Goal: Information Seeking & Learning: Learn about a topic

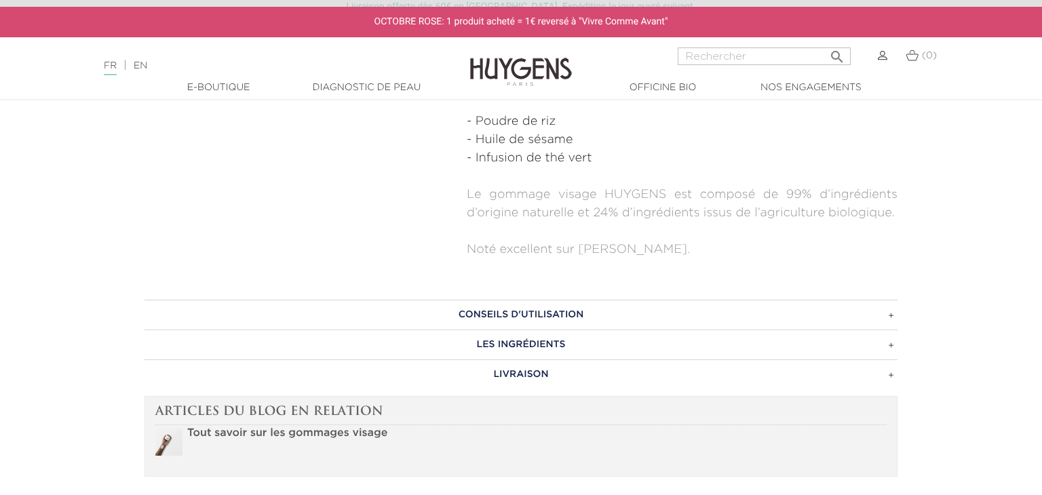
scroll to position [705, 0]
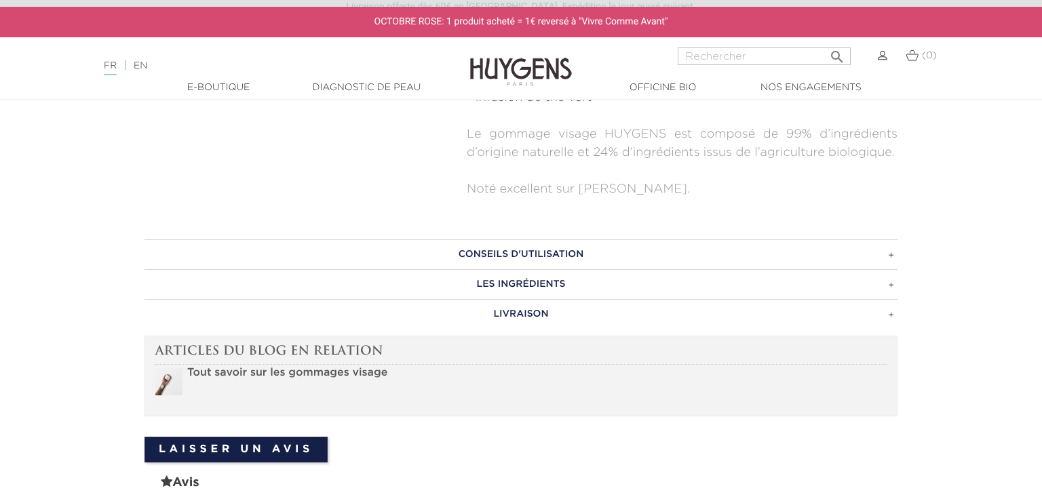
click at [890, 256] on h3 "Conseils d'utilisation" at bounding box center [520, 254] width 753 height 30
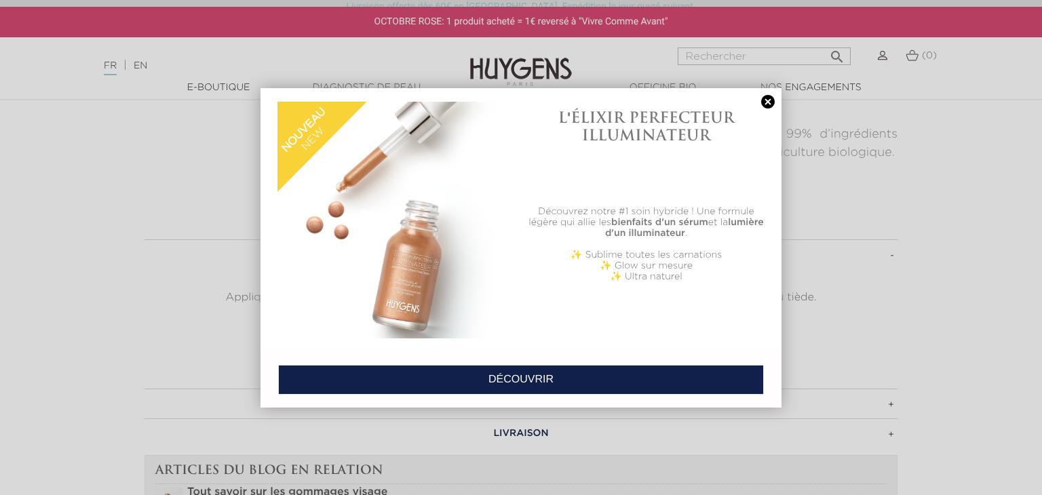
click at [767, 100] on link at bounding box center [767, 102] width 19 height 14
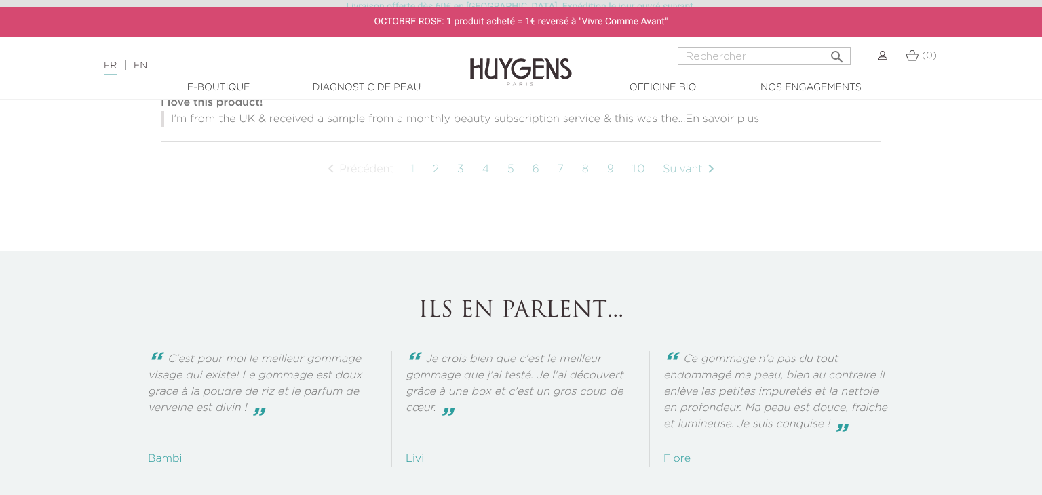
scroll to position [1655, 0]
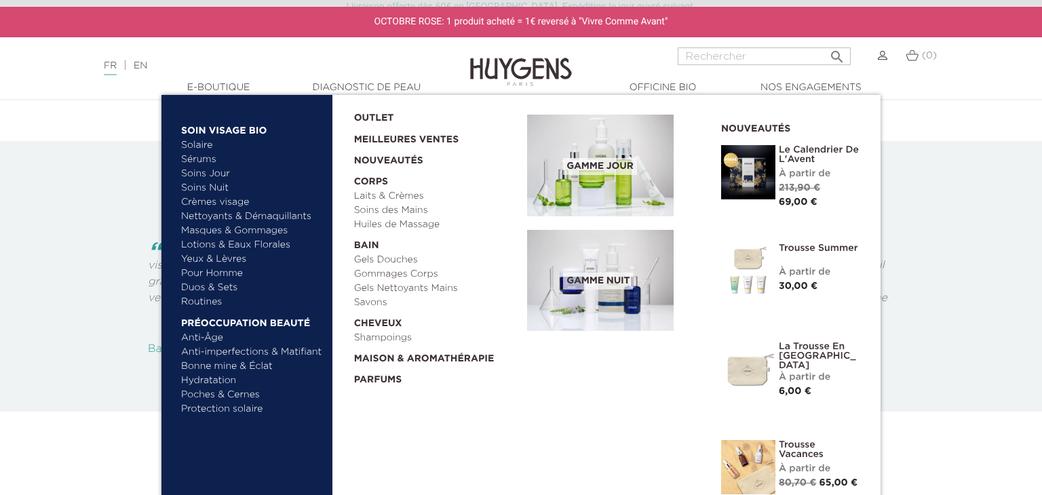
click at [204, 157] on link "Sérums" at bounding box center [252, 160] width 142 height 14
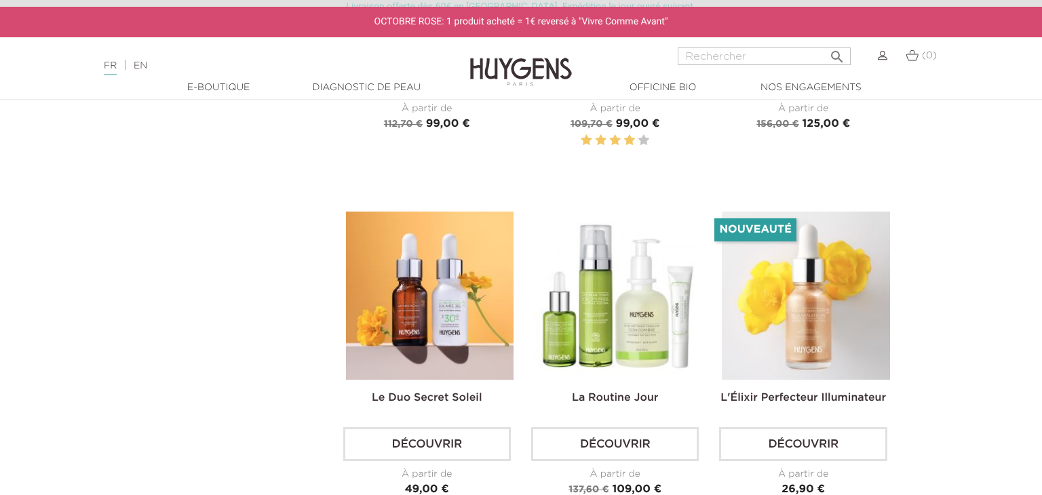
scroll to position [2114, 0]
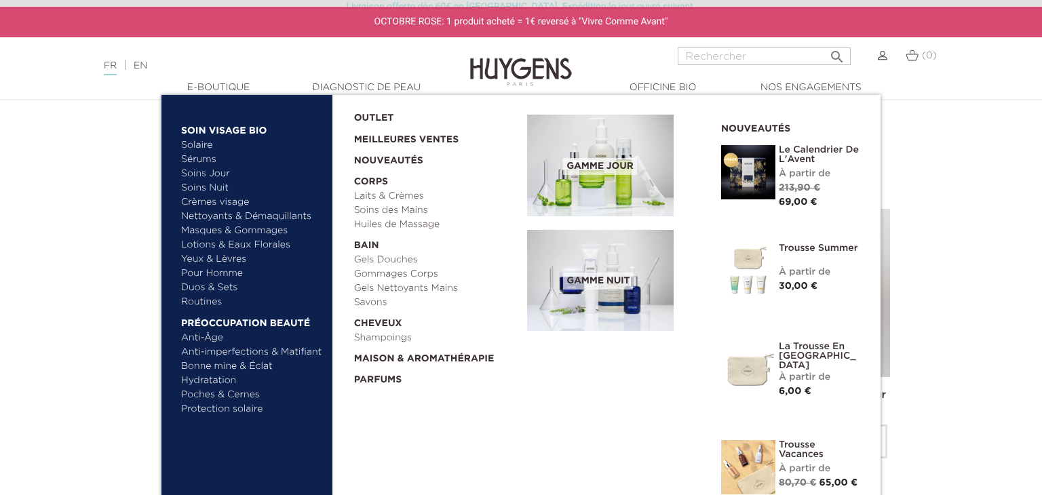
click at [215, 231] on link "Masques & Gommages" at bounding box center [252, 231] width 142 height 14
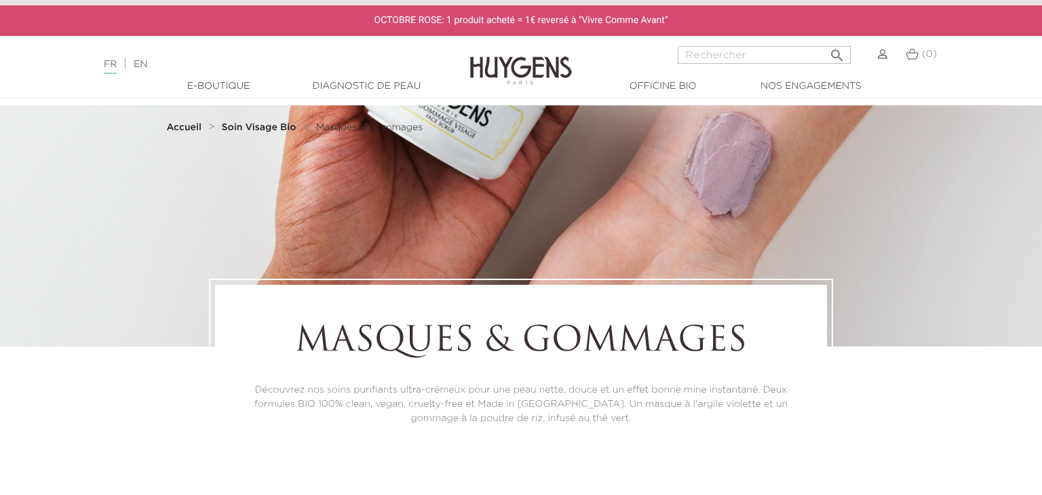
click at [216, 232] on div at bounding box center [521, 223] width 1042 height 248
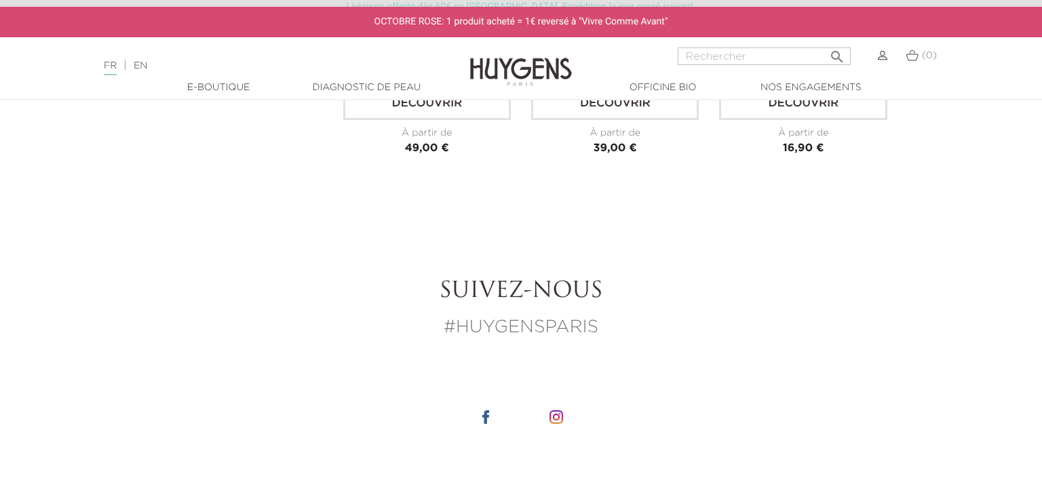
scroll to position [1031, 0]
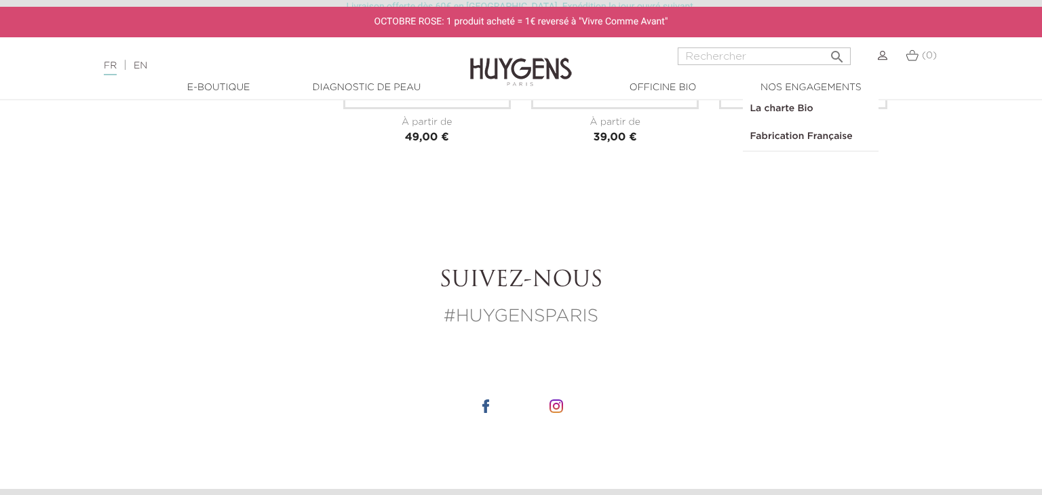
click at [791, 111] on link "La charte Bio" at bounding box center [811, 109] width 136 height 28
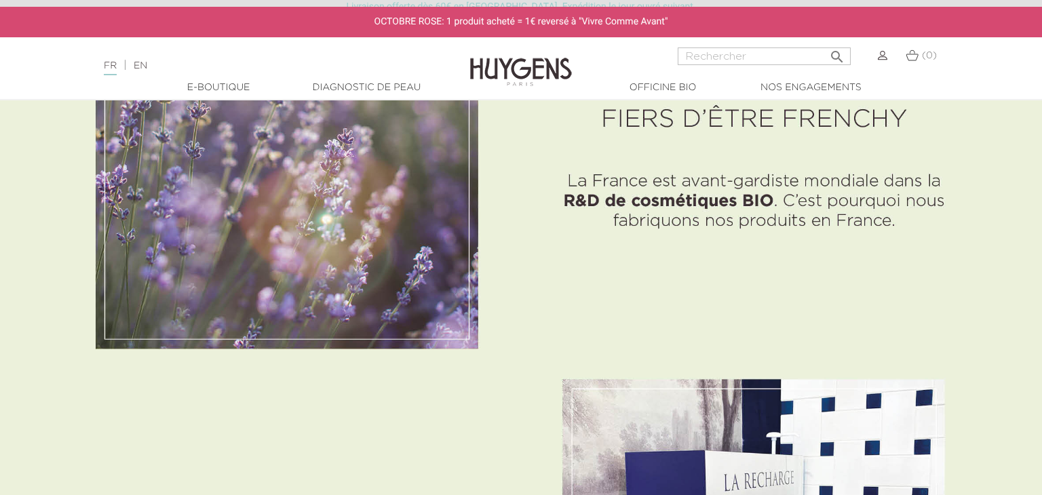
scroll to position [2985, 0]
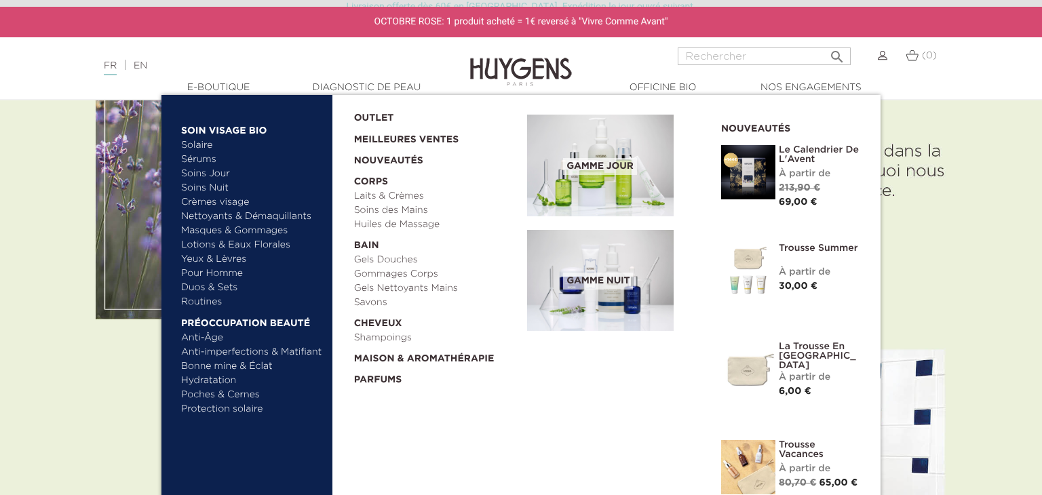
click at [202, 174] on link "Soins Jour" at bounding box center [252, 174] width 142 height 14
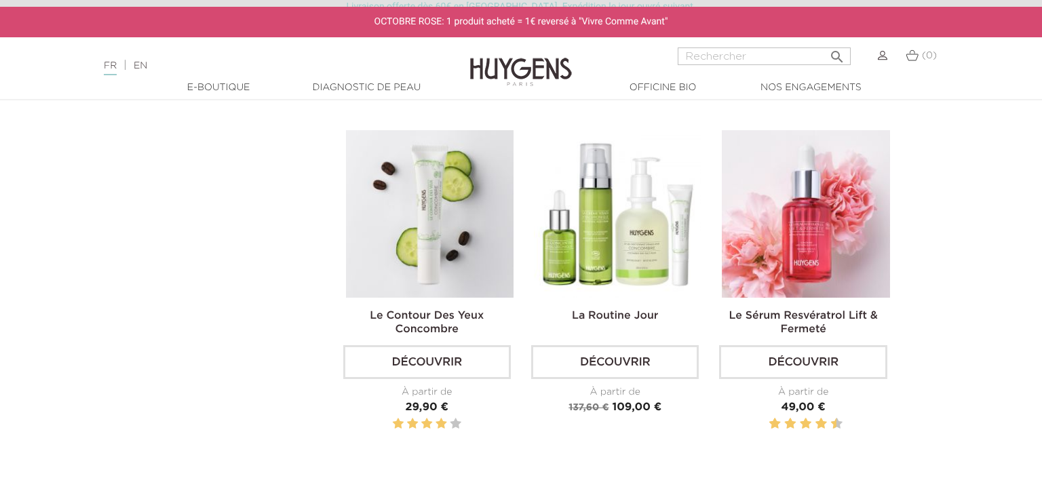
scroll to position [1125, 0]
click at [812, 362] on link "Découvrir" at bounding box center [803, 363] width 168 height 34
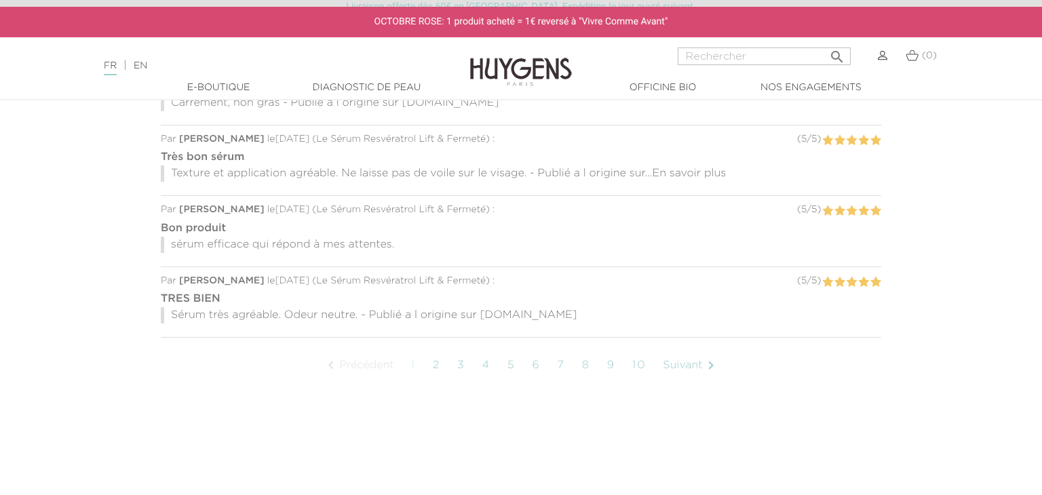
scroll to position [1264, 0]
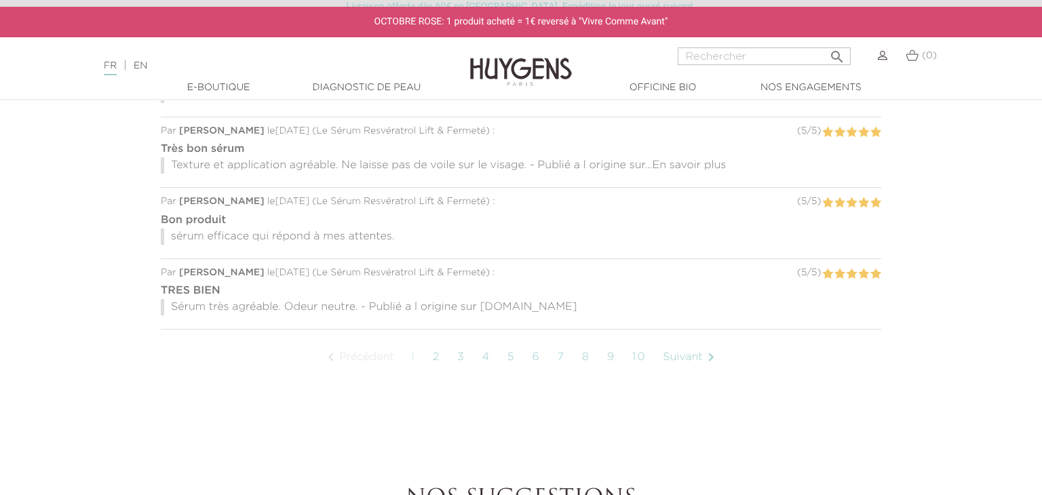
click at [524, 408] on section "CONSEILS D'UTILISATION Utilisez ce sérum anti-âge hydratant chaque matin et cha…" at bounding box center [521, 113] width 1042 height 651
click at [461, 342] on link "3" at bounding box center [461, 358] width 22 height 34
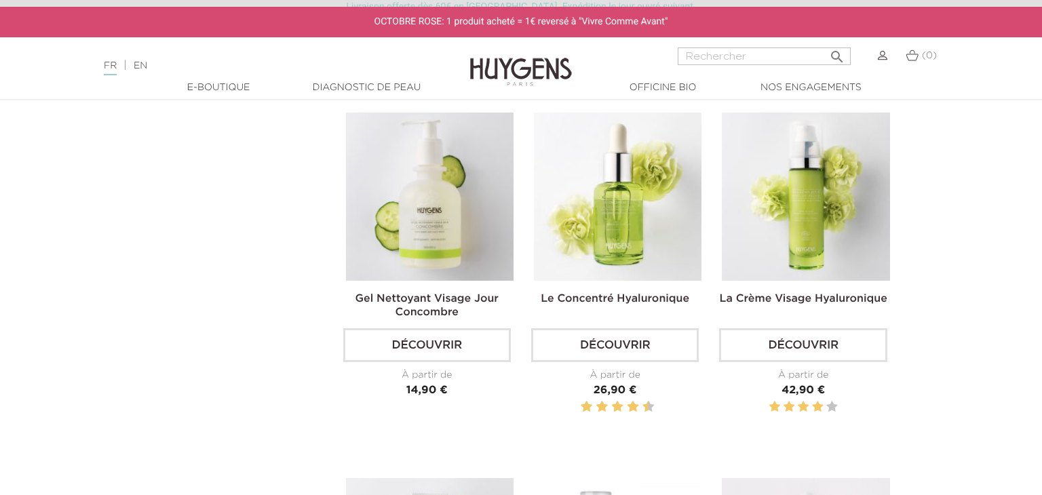
scroll to position [777, 0]
click at [803, 343] on link "Découvrir" at bounding box center [803, 347] width 168 height 34
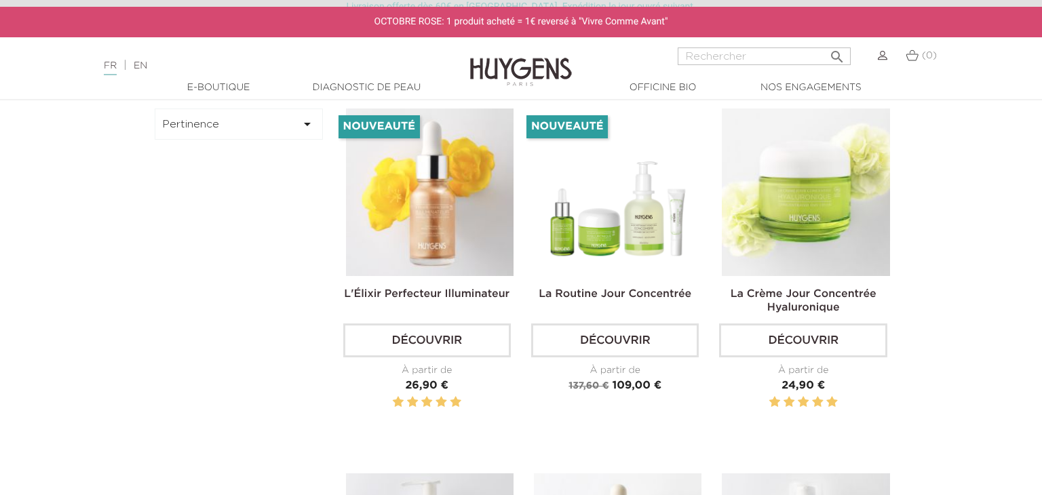
scroll to position [419, 0]
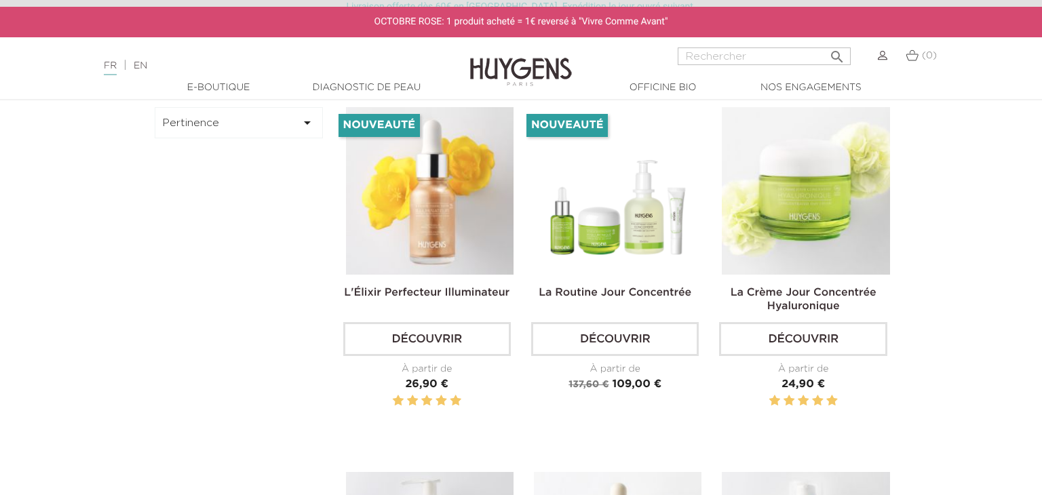
click at [822, 334] on link "Découvrir" at bounding box center [803, 339] width 168 height 34
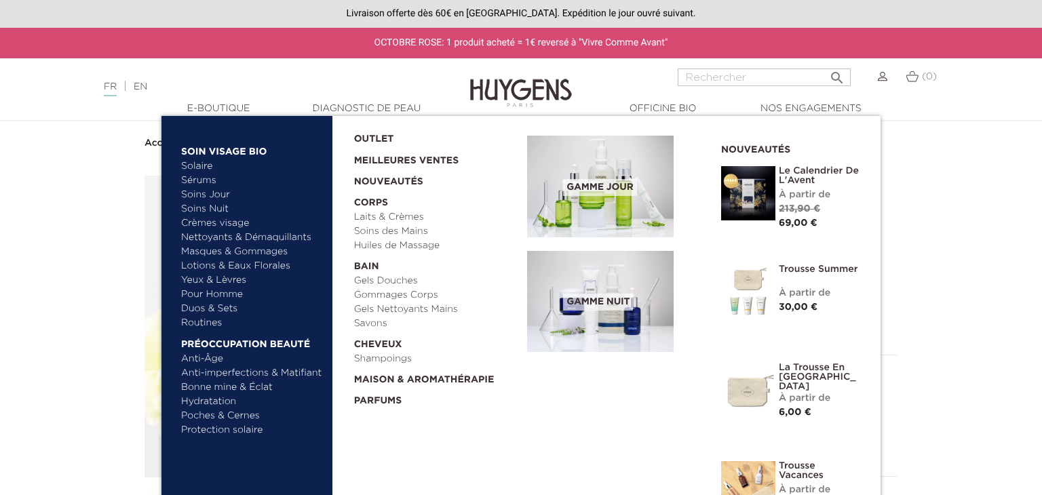
click at [237, 279] on link "Yeux & Lèvres" at bounding box center [252, 280] width 142 height 14
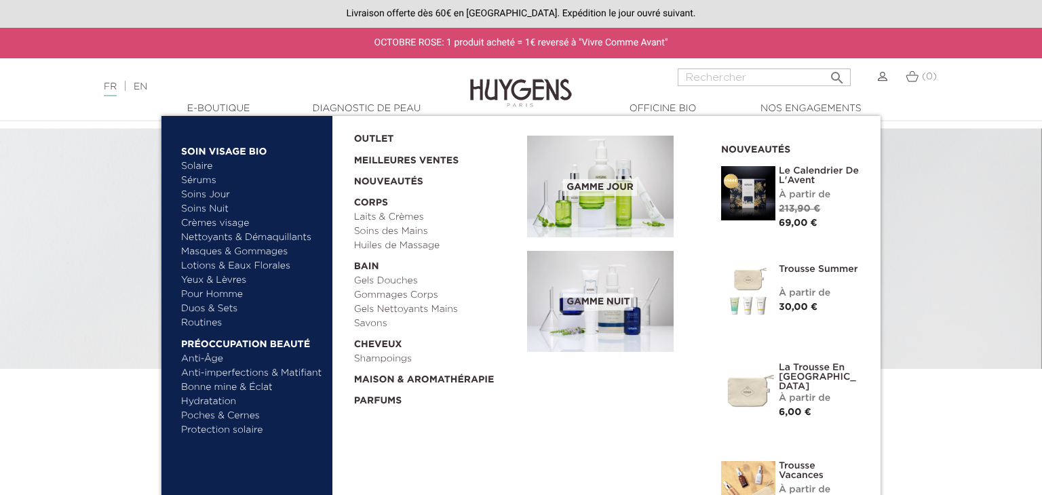
click at [206, 356] on link "Anti-Âge" at bounding box center [252, 359] width 142 height 14
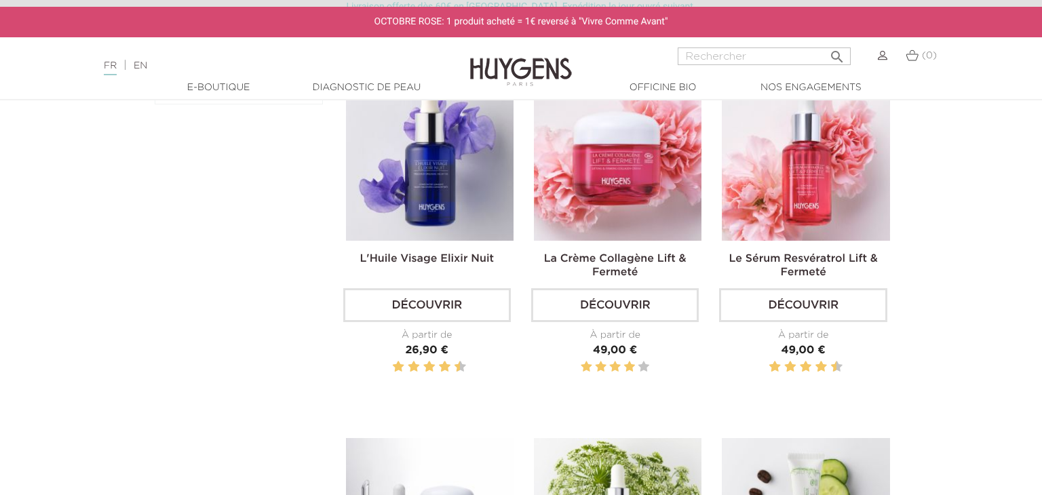
scroll to position [454, 0]
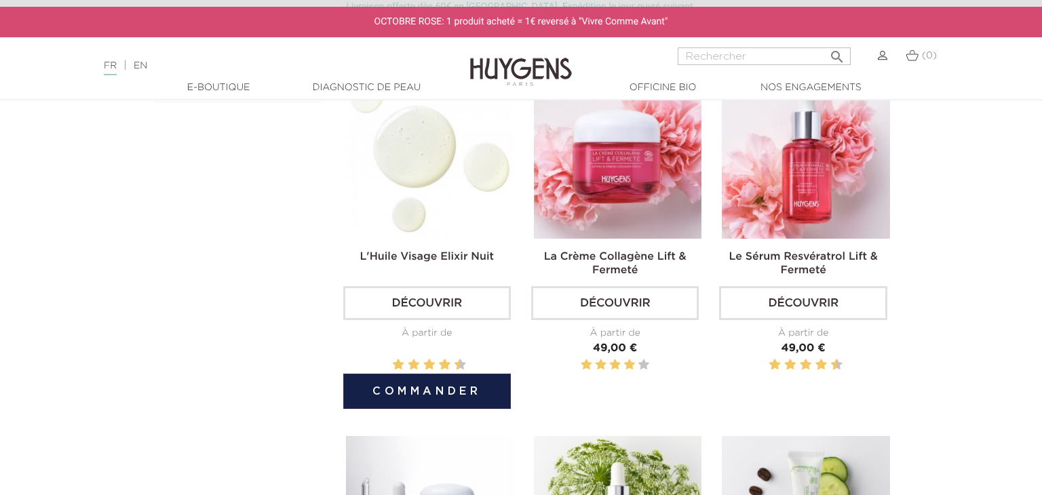
click at [440, 298] on link "Découvrir" at bounding box center [427, 303] width 168 height 34
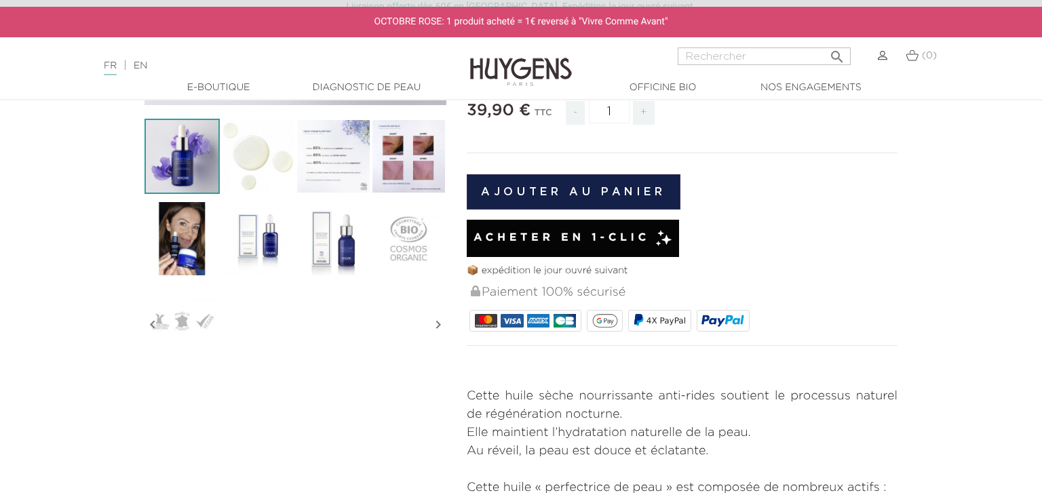
scroll to position [374, 0]
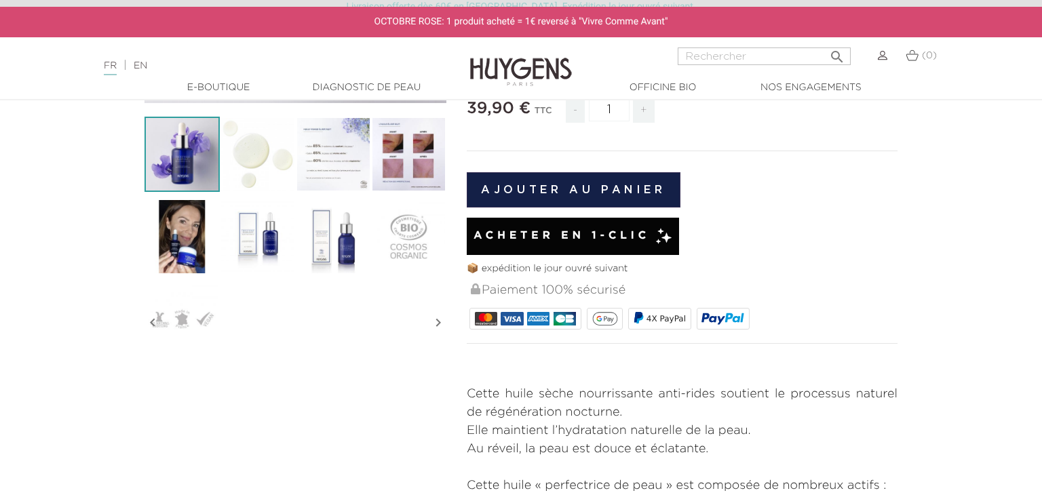
click at [403, 172] on img at bounding box center [408, 154] width 75 height 75
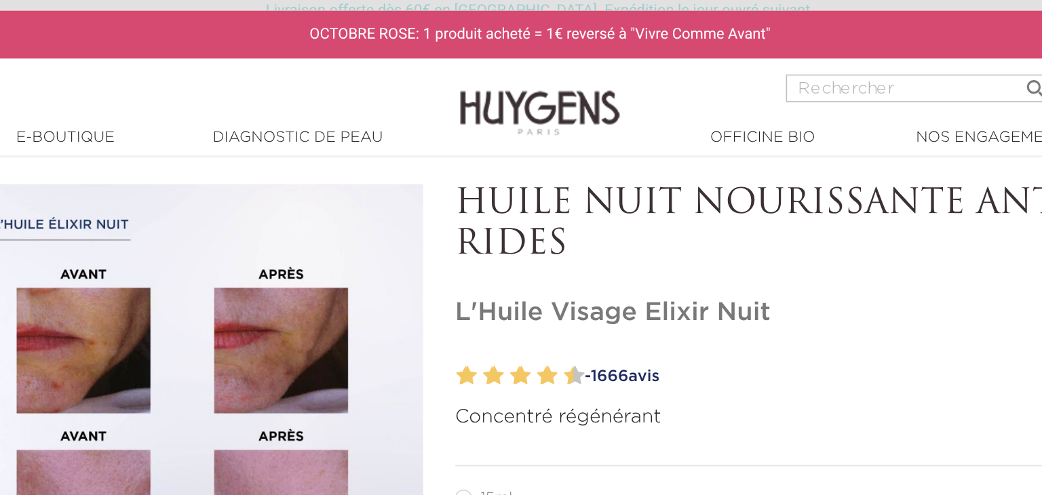
scroll to position [0, 0]
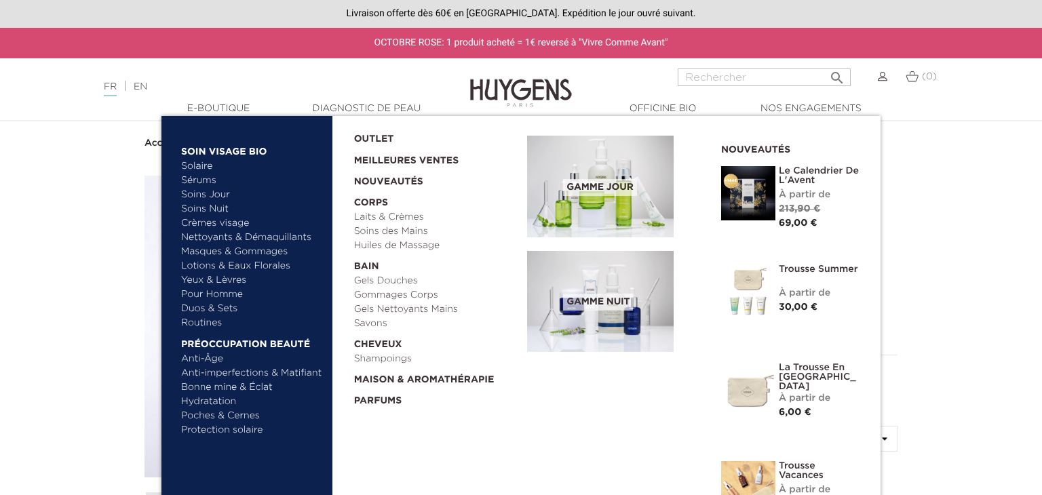
click at [389, 360] on link "Shampoings" at bounding box center [436, 359] width 164 height 14
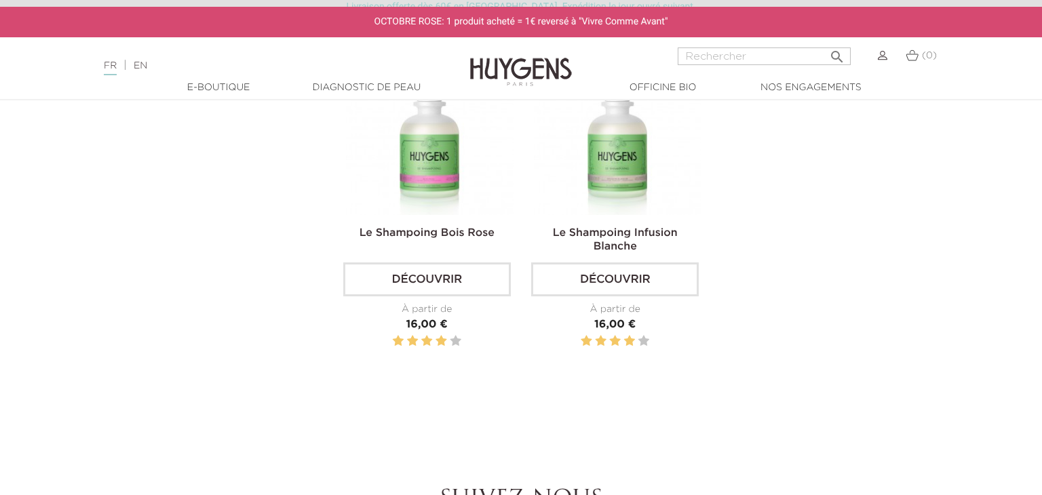
scroll to position [467, 0]
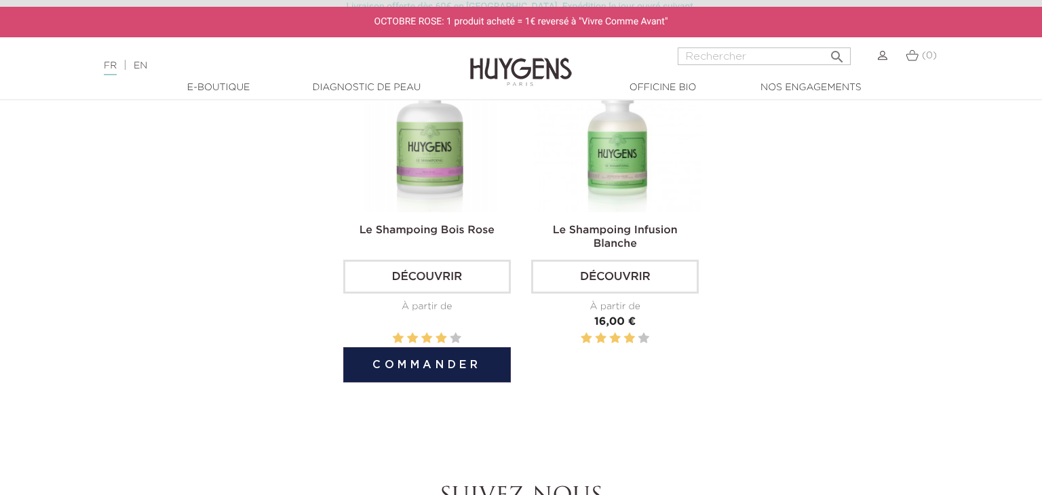
click at [433, 273] on link "Découvrir" at bounding box center [427, 277] width 168 height 34
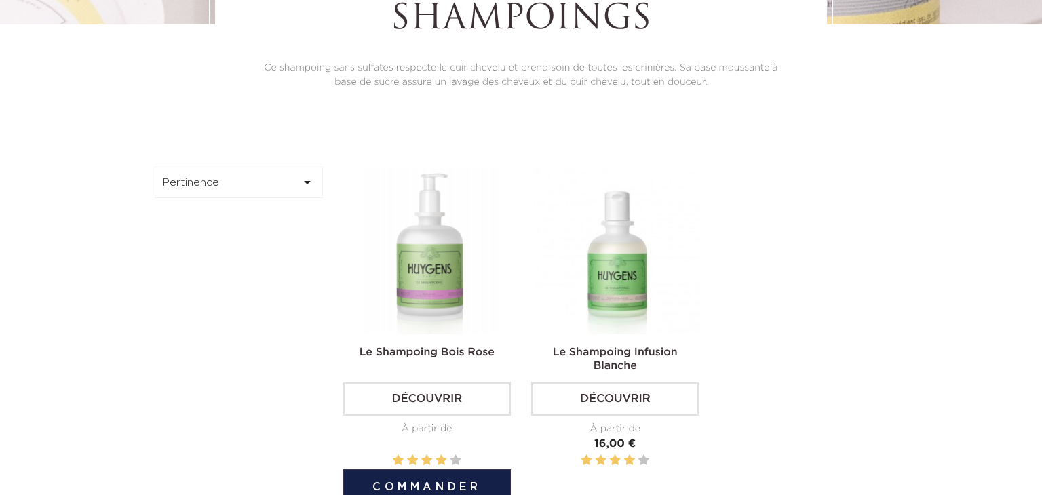
scroll to position [467, 0]
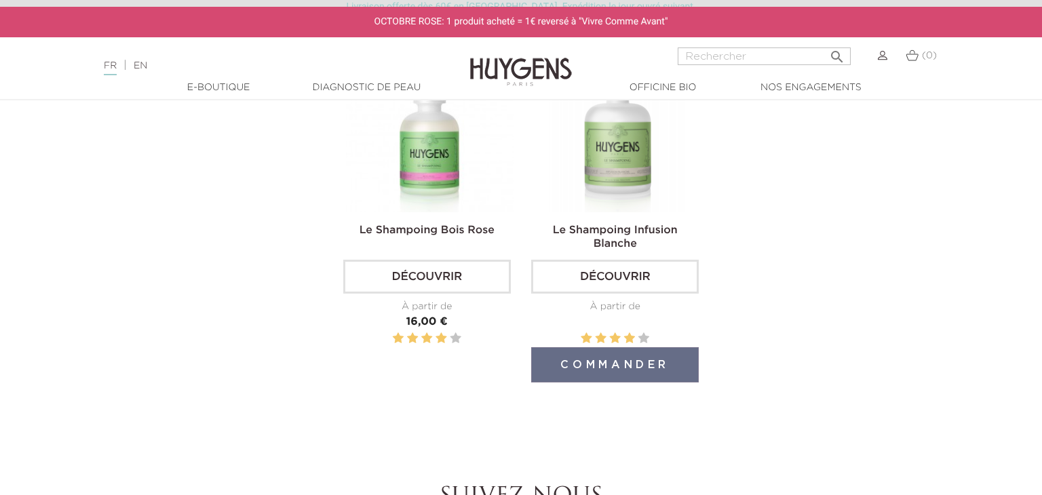
click at [609, 149] on img at bounding box center [618, 129] width 168 height 168
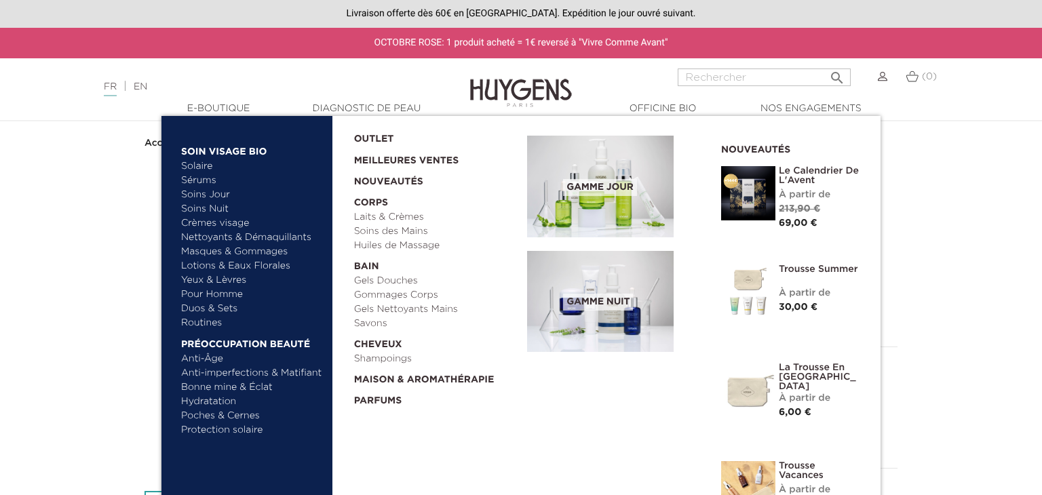
click at [240, 385] on link "Bonne mine & Éclat" at bounding box center [252, 388] width 142 height 14
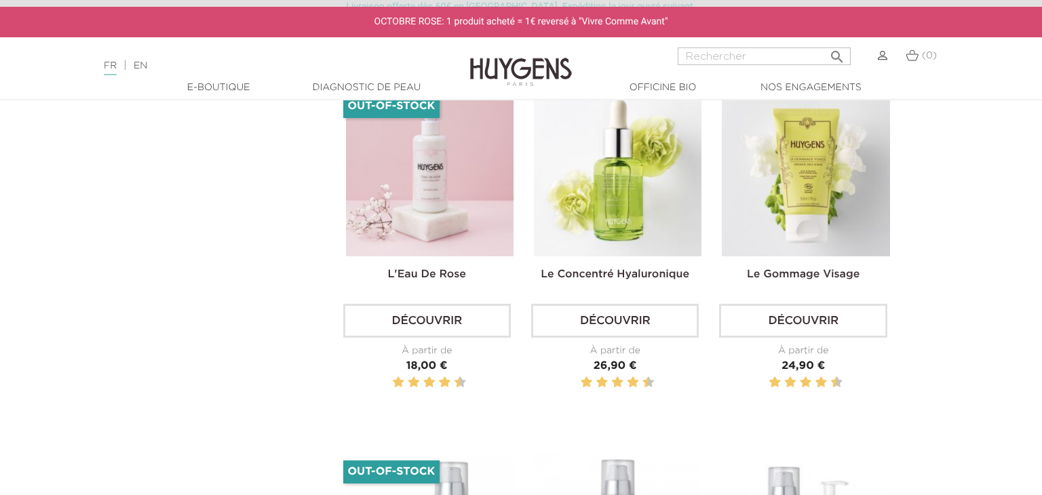
scroll to position [802, 0]
click at [830, 327] on link "Découvrir" at bounding box center [803, 322] width 168 height 34
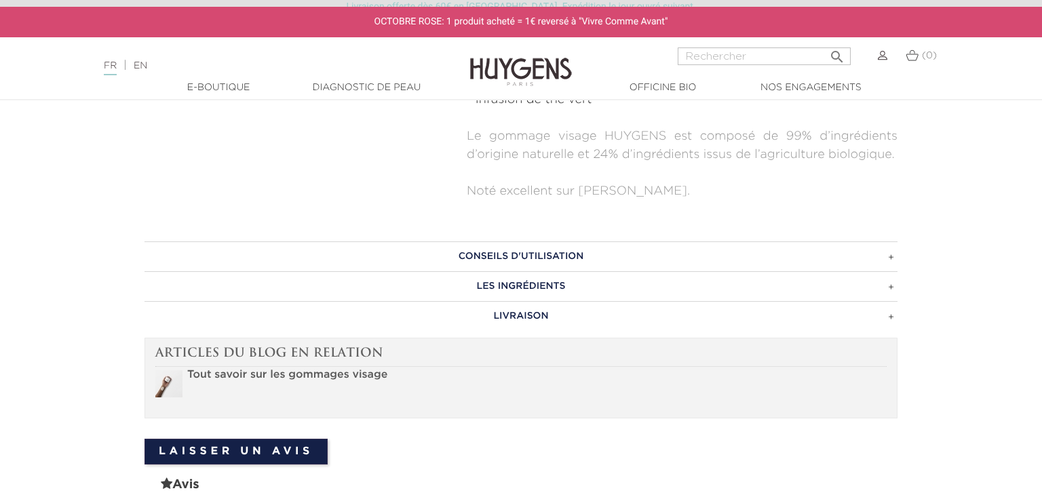
scroll to position [705, 0]
click at [891, 255] on h3 "Conseils d'utilisation" at bounding box center [520, 254] width 753 height 30
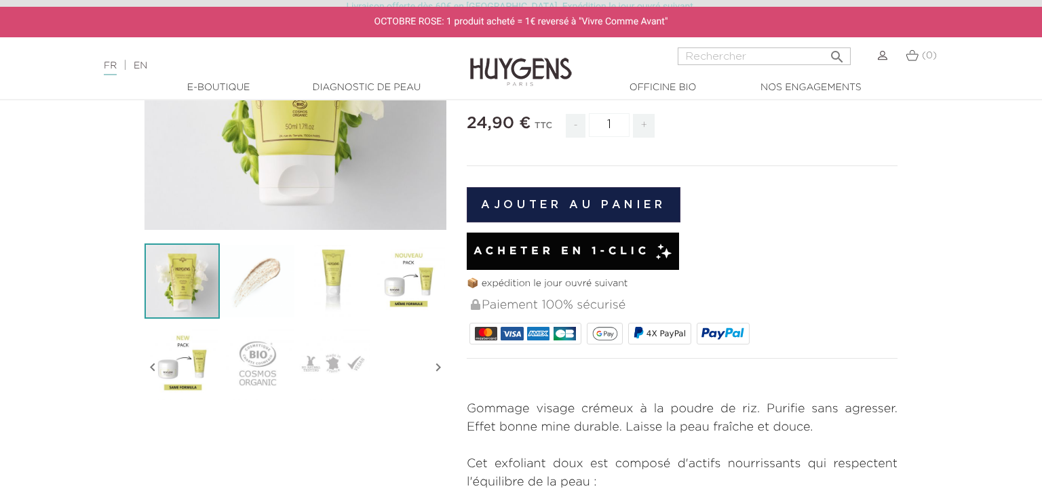
scroll to position [244, 0]
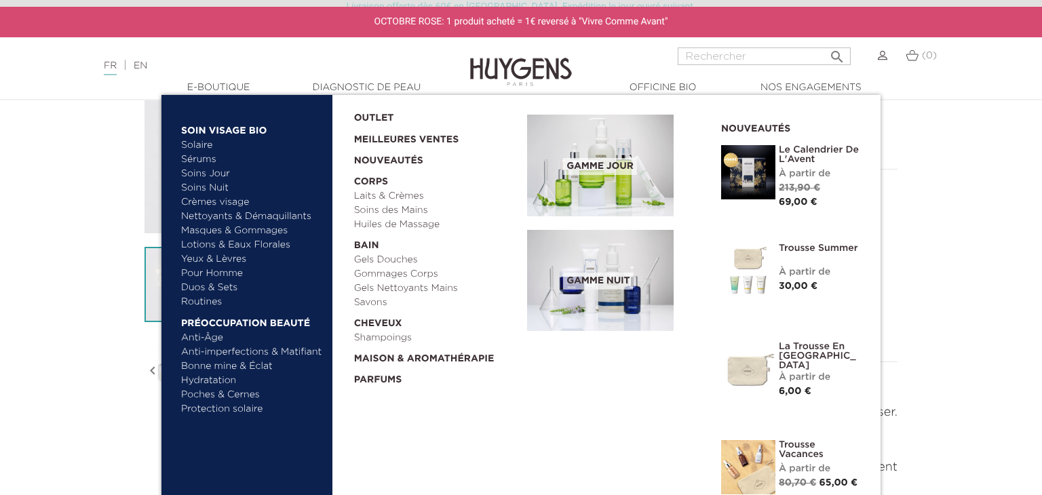
click at [219, 365] on link "Bonne mine & Éclat" at bounding box center [252, 367] width 142 height 14
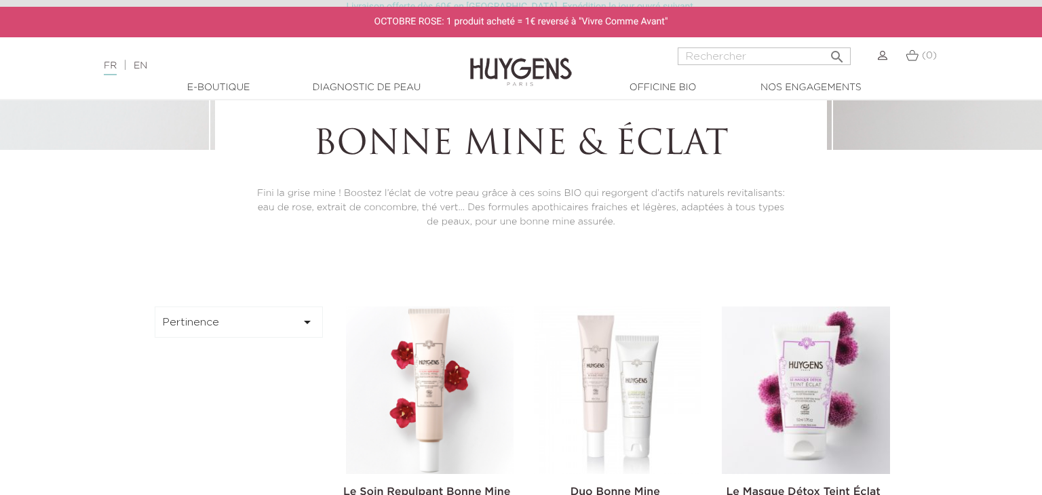
scroll to position [218, 0]
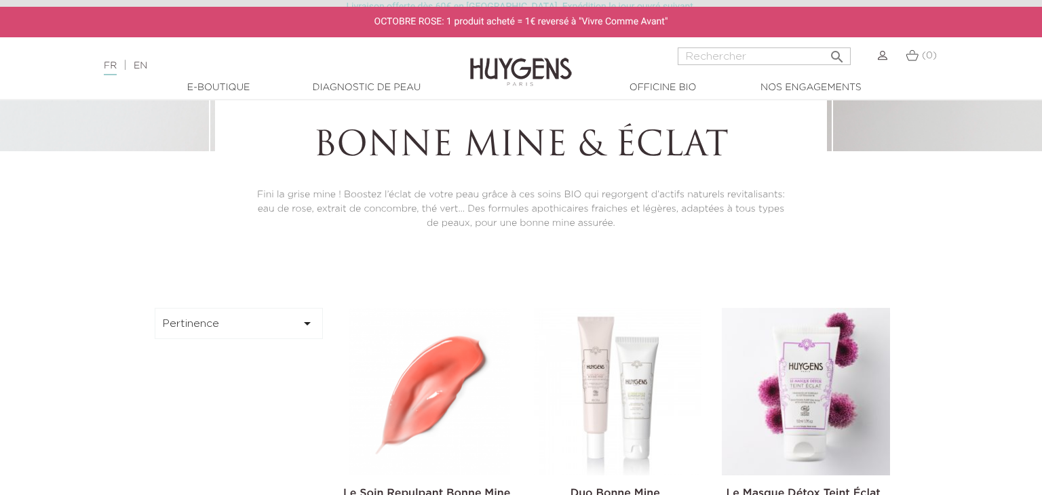
click at [465, 429] on img at bounding box center [430, 392] width 168 height 168
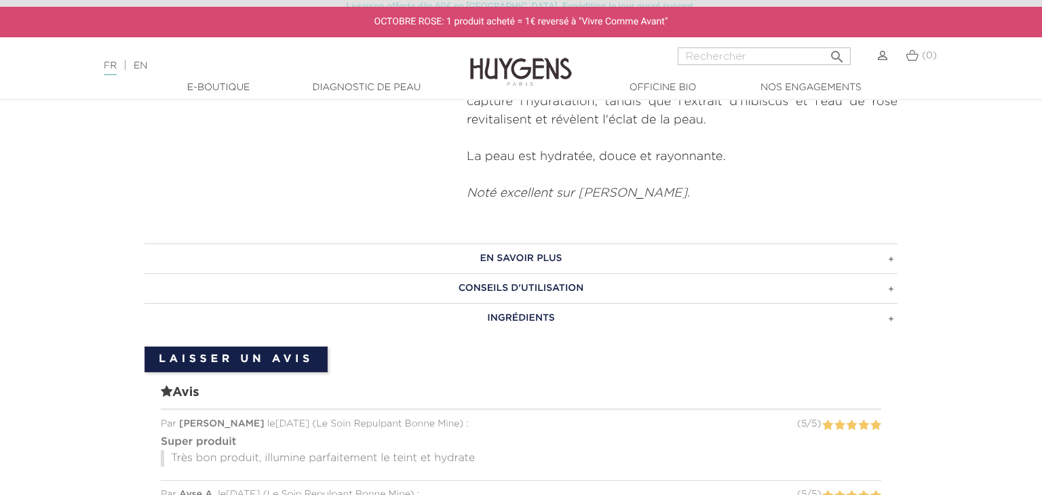
scroll to position [608, 0]
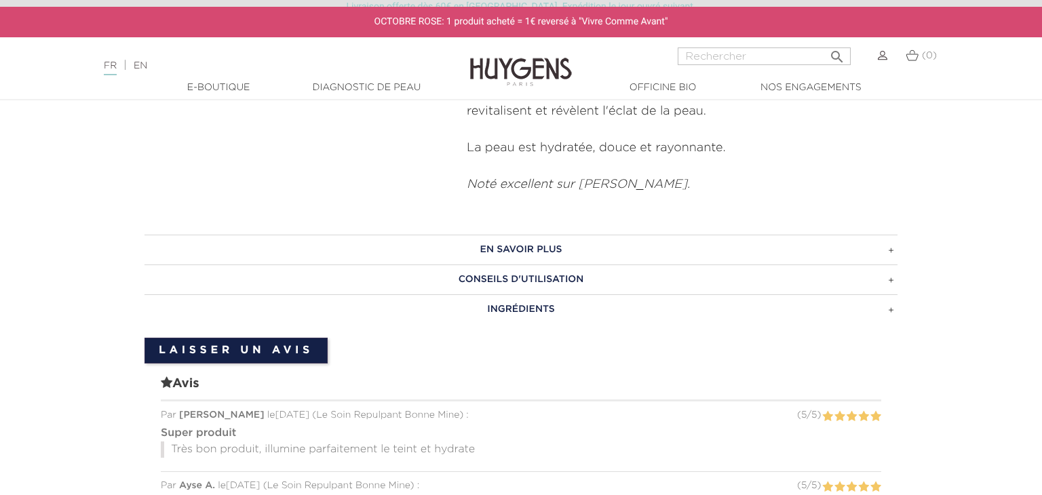
click at [891, 235] on h3 "EN SAVOIR PLUS" at bounding box center [520, 250] width 753 height 30
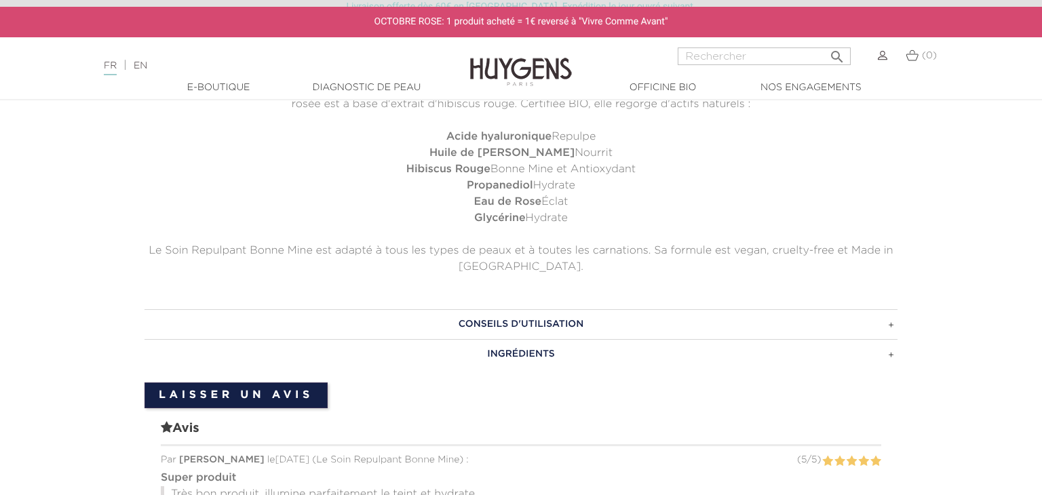
scroll to position [814, 0]
click at [893, 308] on h3 "CONSEILS D'UTILISATION" at bounding box center [520, 323] width 753 height 30
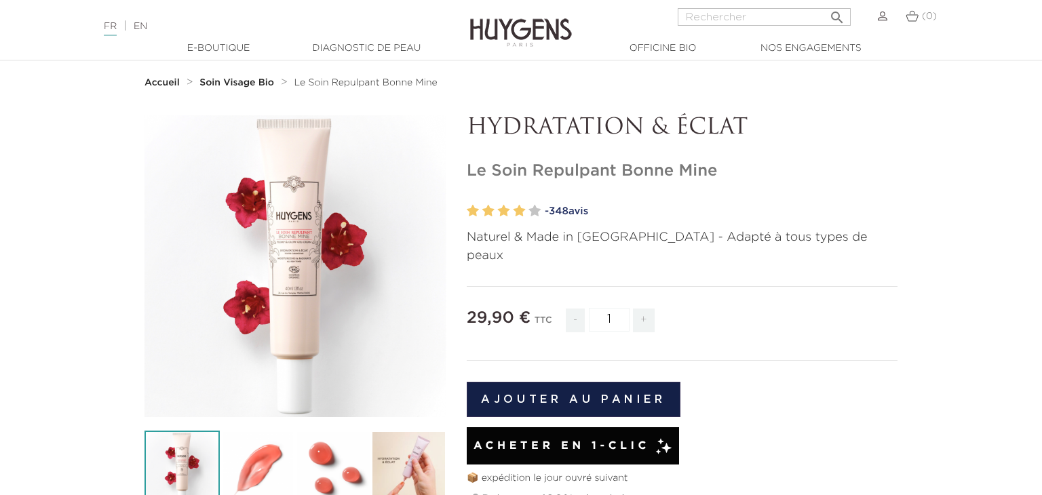
scroll to position [0, 0]
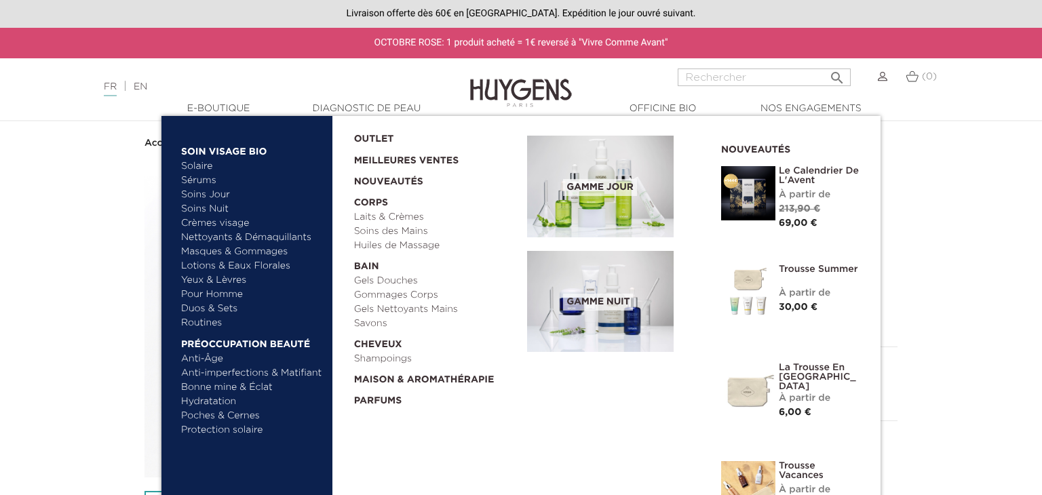
click at [198, 166] on link "Solaire" at bounding box center [252, 166] width 142 height 14
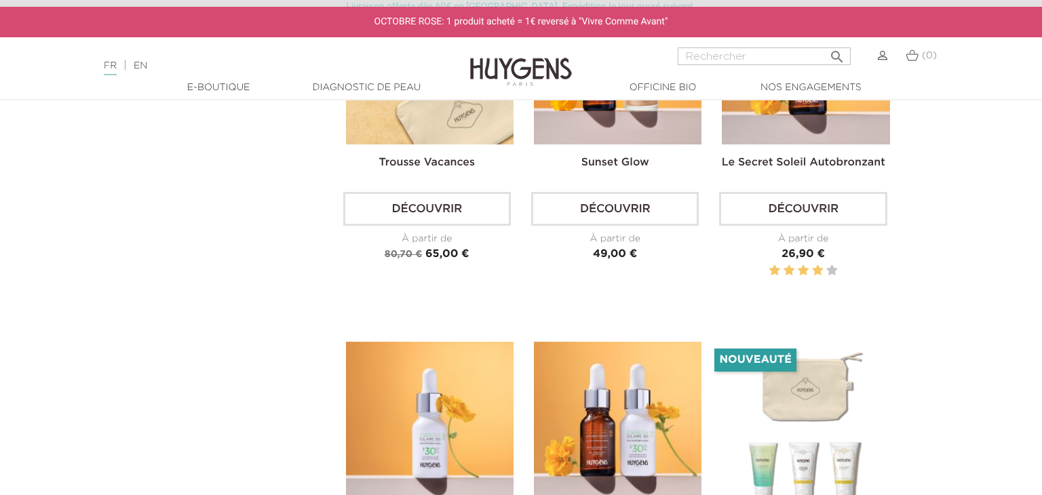
scroll to position [547, 0]
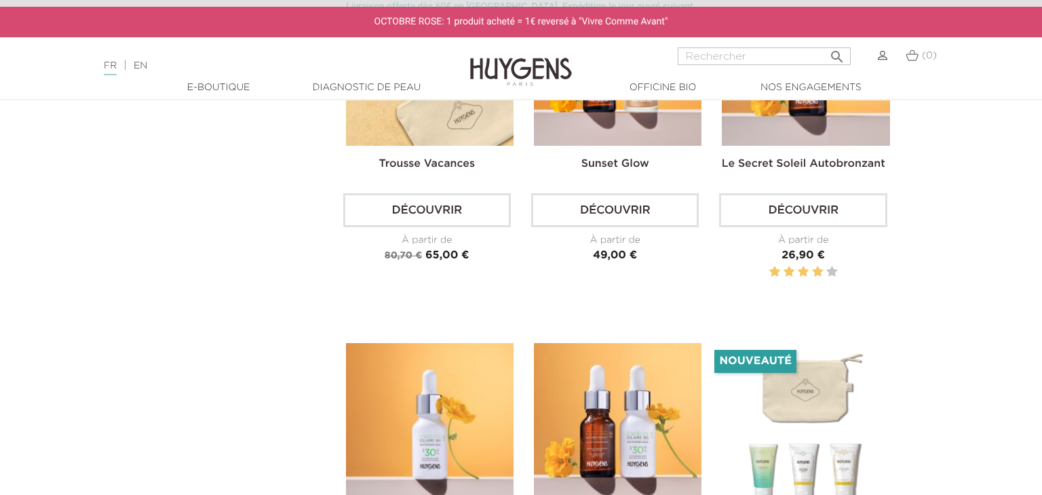
click at [777, 226] on link "Découvrir" at bounding box center [803, 210] width 168 height 34
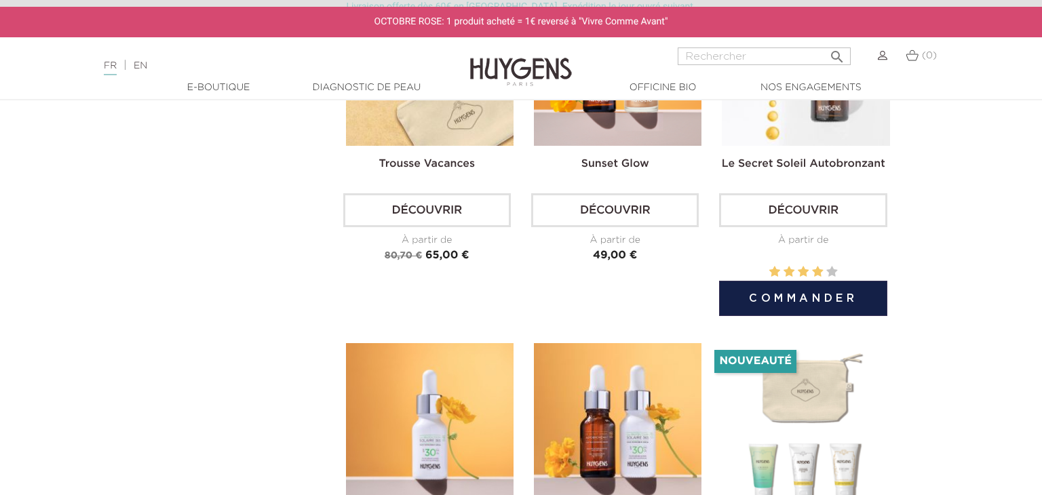
click at [816, 212] on link "Découvrir" at bounding box center [803, 210] width 168 height 34
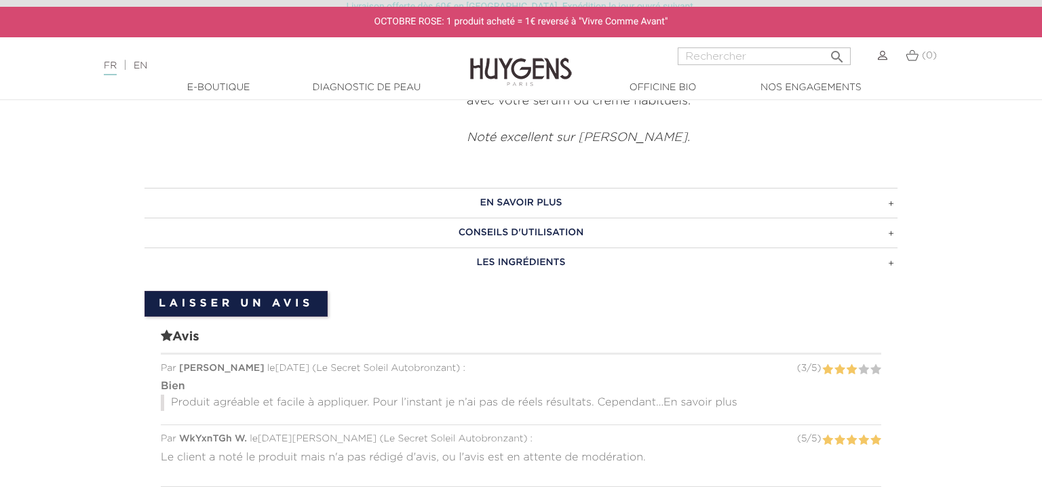
scroll to position [740, 0]
click at [891, 201] on h3 "EN SAVOIR PLUS" at bounding box center [520, 202] width 753 height 30
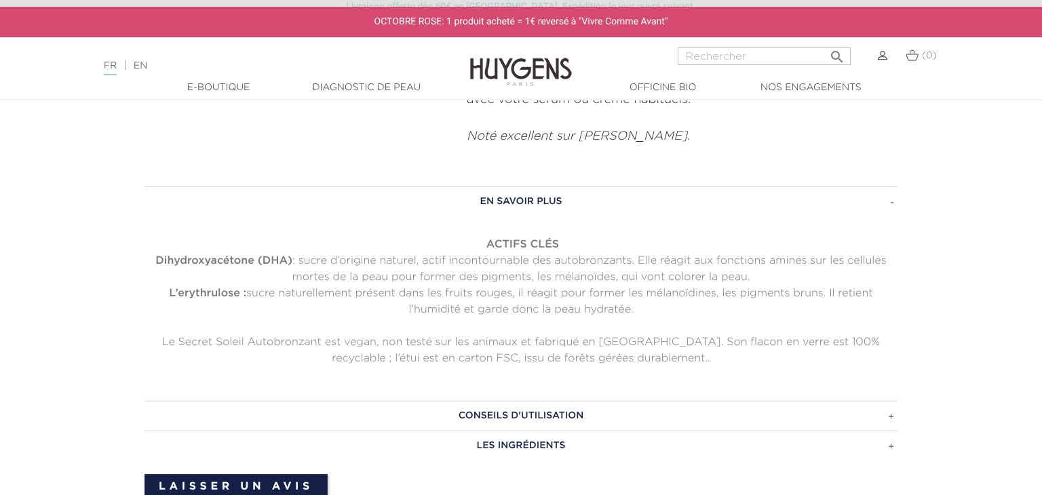
click at [891, 416] on h3 "CONSEILS D'UTILISATION" at bounding box center [520, 416] width 753 height 30
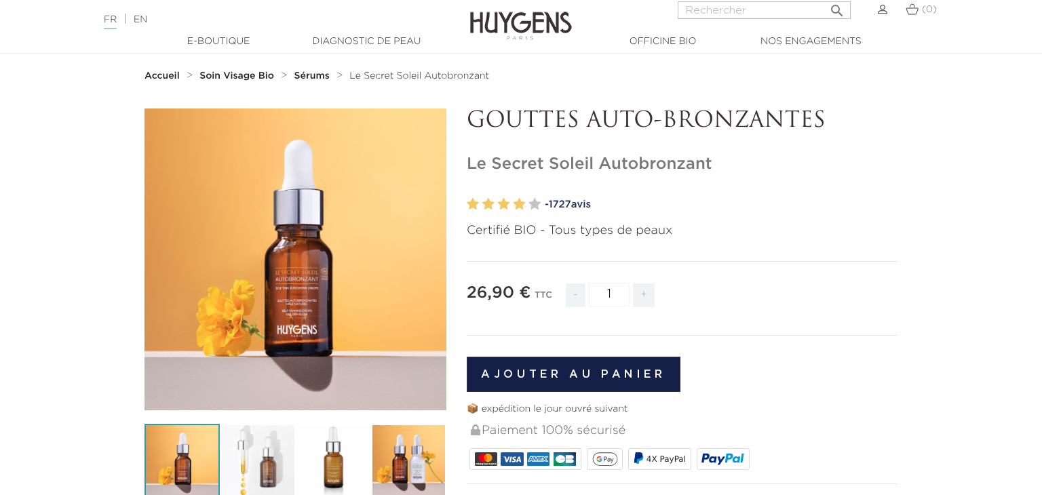
scroll to position [0, 0]
